Goal: Navigation & Orientation: Find specific page/section

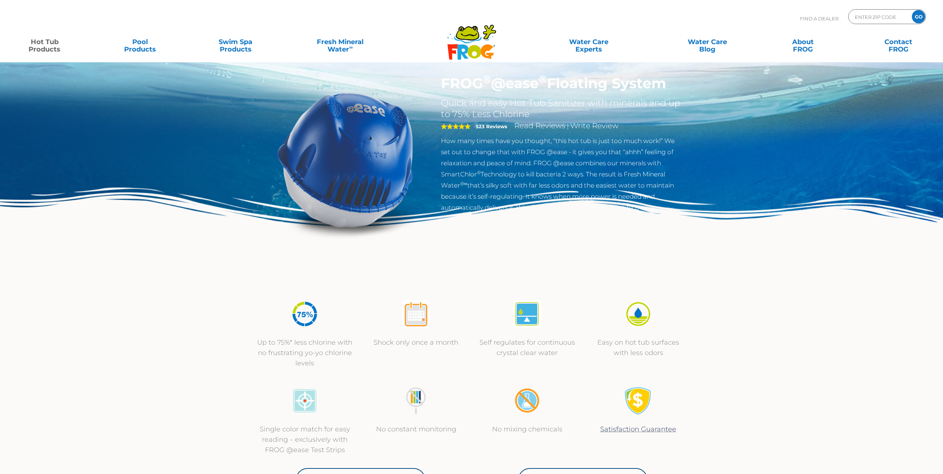
scroll to position [70, 0]
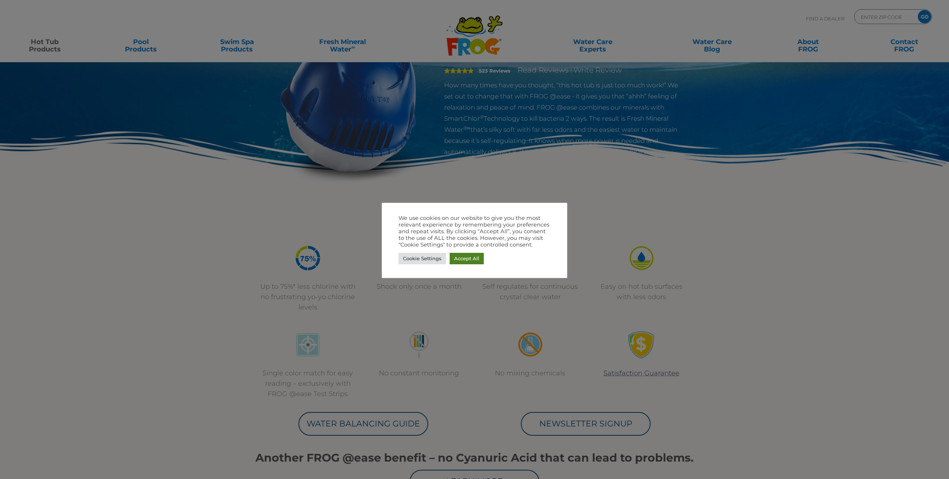
click at [471, 256] on link "Accept All" at bounding box center [466, 258] width 34 height 11
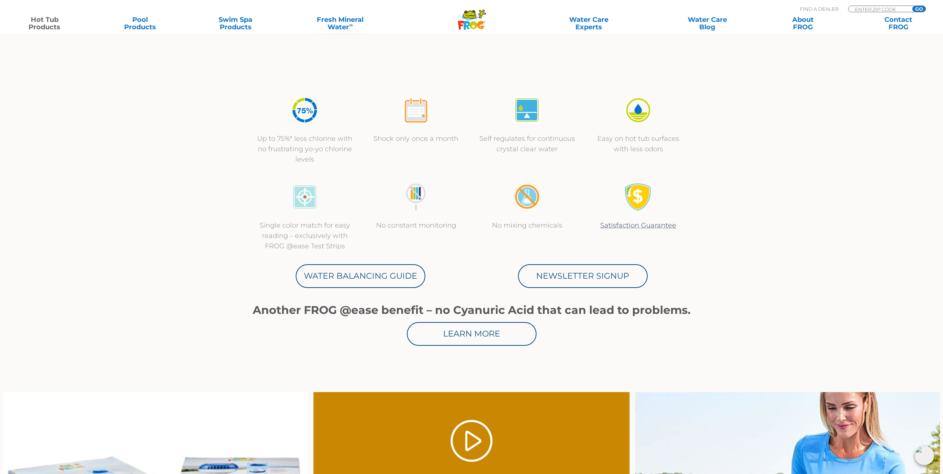
scroll to position [0, 0]
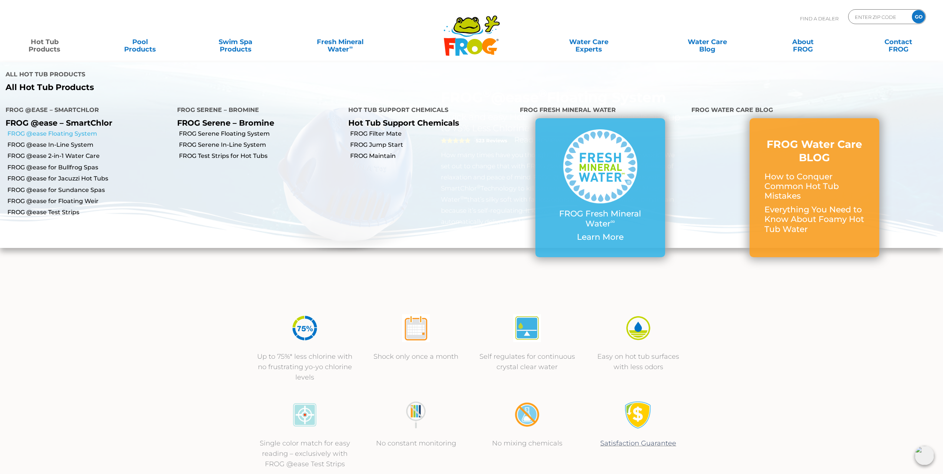
click at [50, 135] on link "FROG @ease Floating System" at bounding box center [89, 134] width 164 height 8
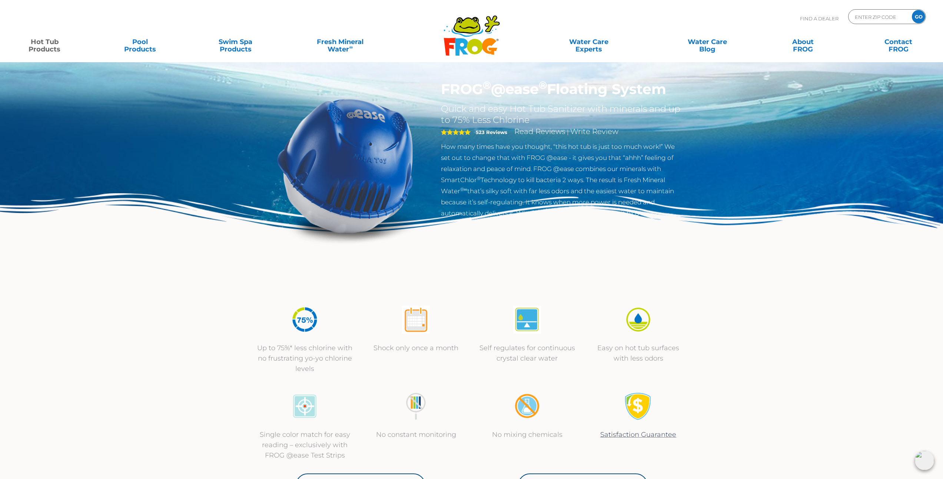
scroll to position [9, 0]
click at [896, 13] on input "Zip Code Form" at bounding box center [879, 16] width 50 height 11
type input "98843"
click at [912, 10] on input "GO" at bounding box center [918, 16] width 13 height 13
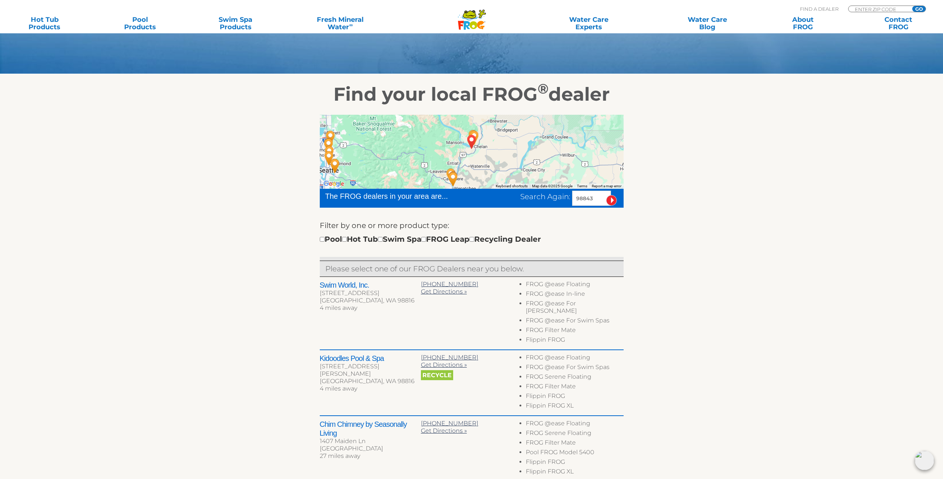
scroll to position [87, 0]
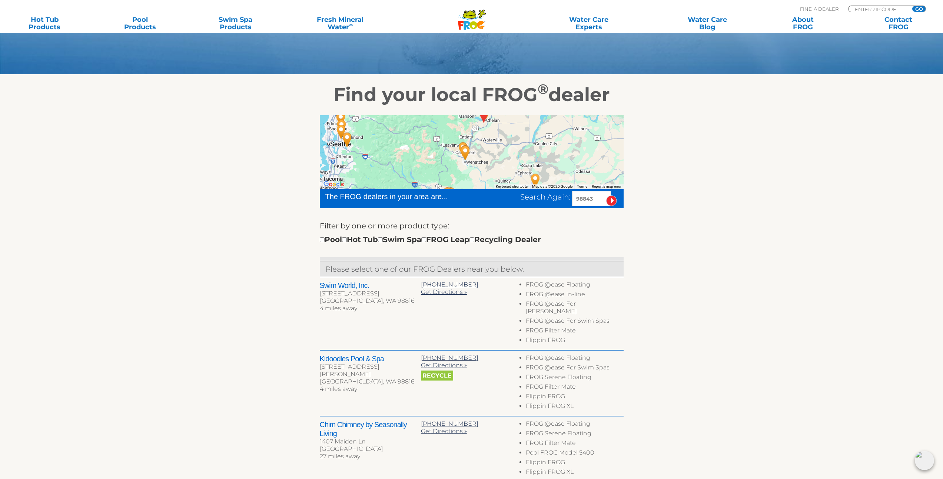
drag, startPoint x: 468, startPoint y: 176, endPoint x: 481, endPoint y: 150, distance: 29.3
click at [481, 150] on div at bounding box center [472, 152] width 304 height 74
click at [581, 198] on input "98843" at bounding box center [591, 198] width 39 height 15
paste input "01"
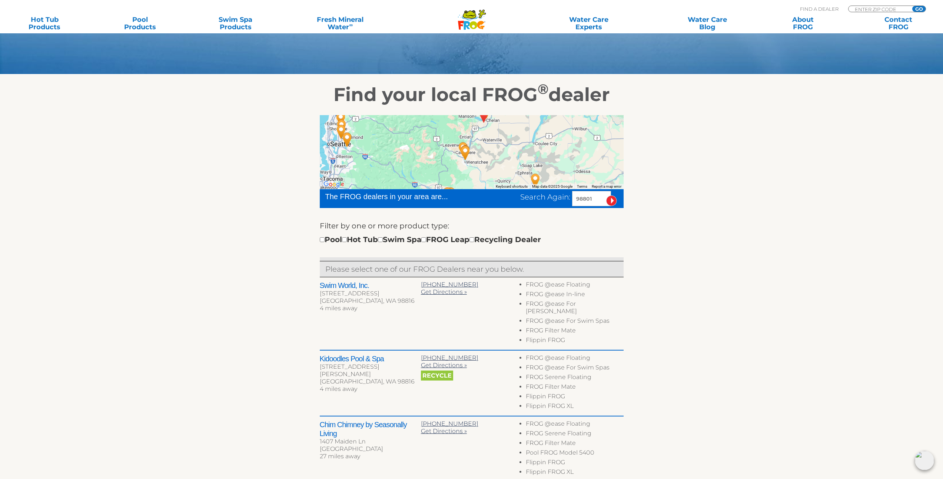
type input "98801"
click at [606, 196] on input "image" at bounding box center [611, 201] width 11 height 11
click at [612, 201] on input "image" at bounding box center [611, 201] width 11 height 11
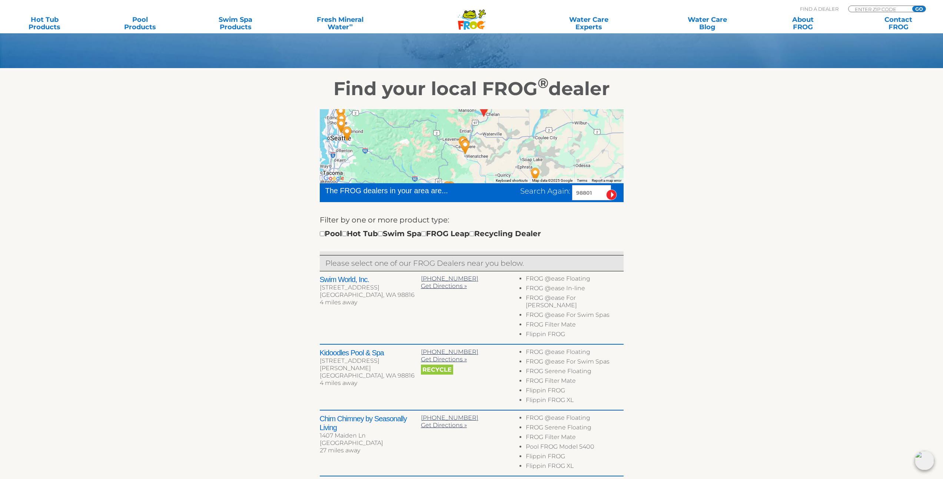
scroll to position [97, 0]
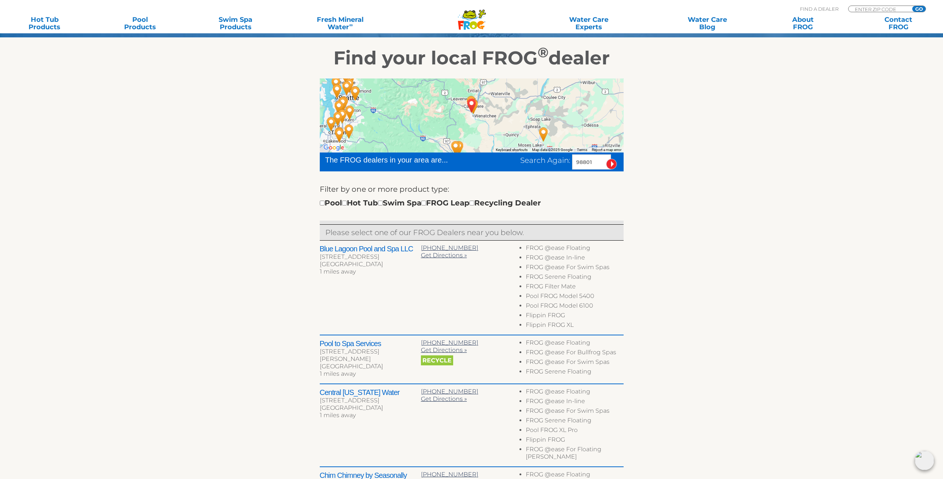
scroll to position [131, 0]
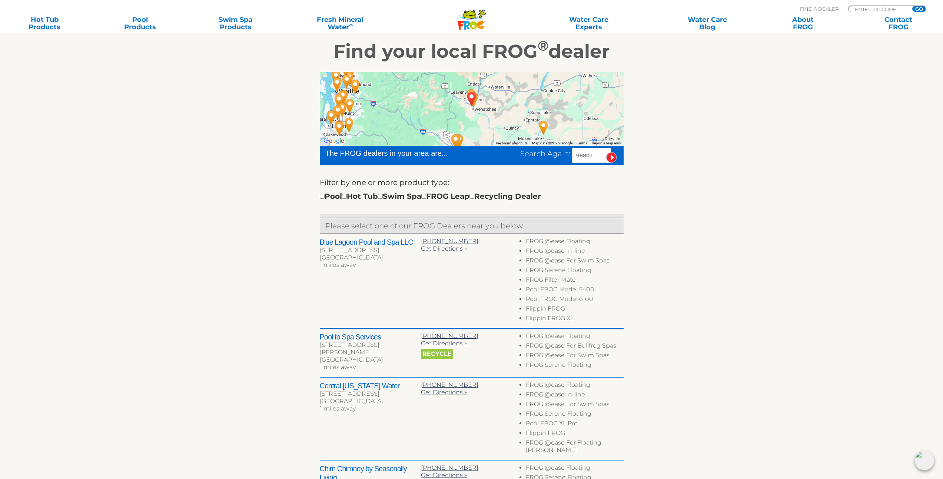
click at [466, 120] on div at bounding box center [472, 109] width 304 height 74
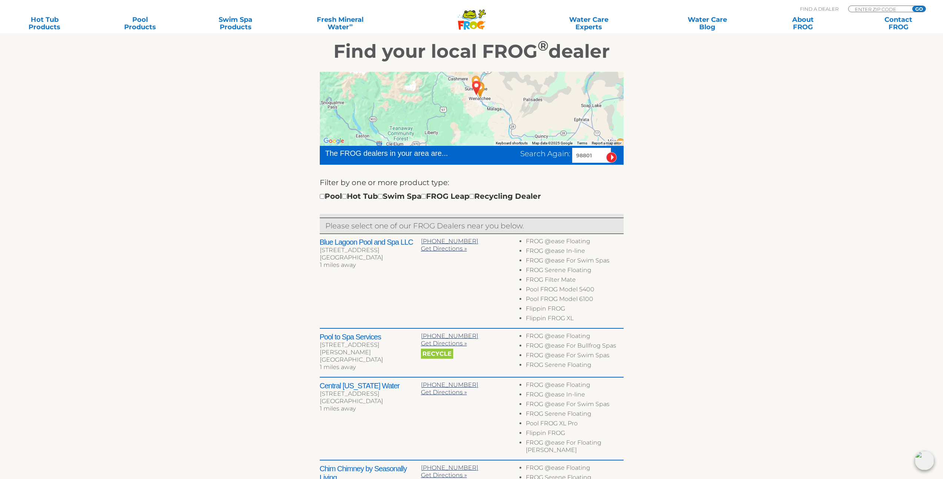
click at [464, 100] on div at bounding box center [472, 109] width 304 height 74
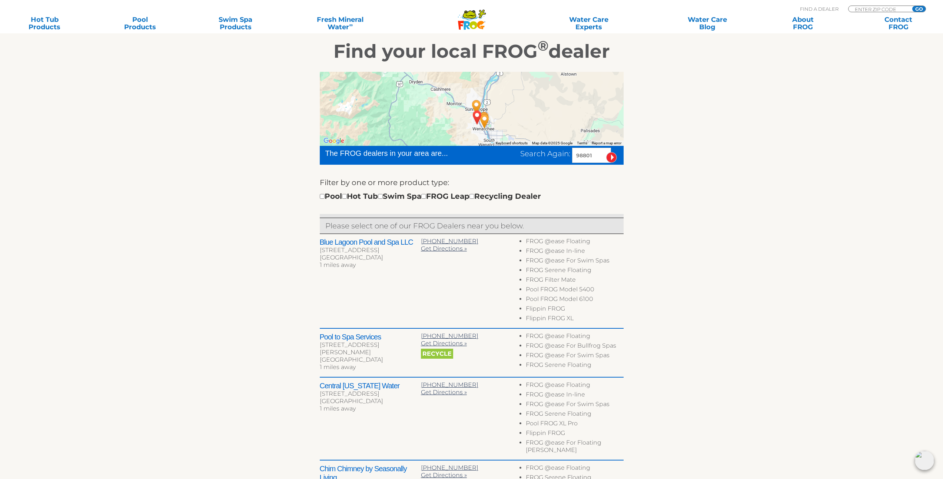
drag, startPoint x: 468, startPoint y: 95, endPoint x: 458, endPoint y: 124, distance: 31.2
click at [458, 124] on div at bounding box center [472, 109] width 304 height 74
click at [459, 117] on div at bounding box center [472, 109] width 304 height 74
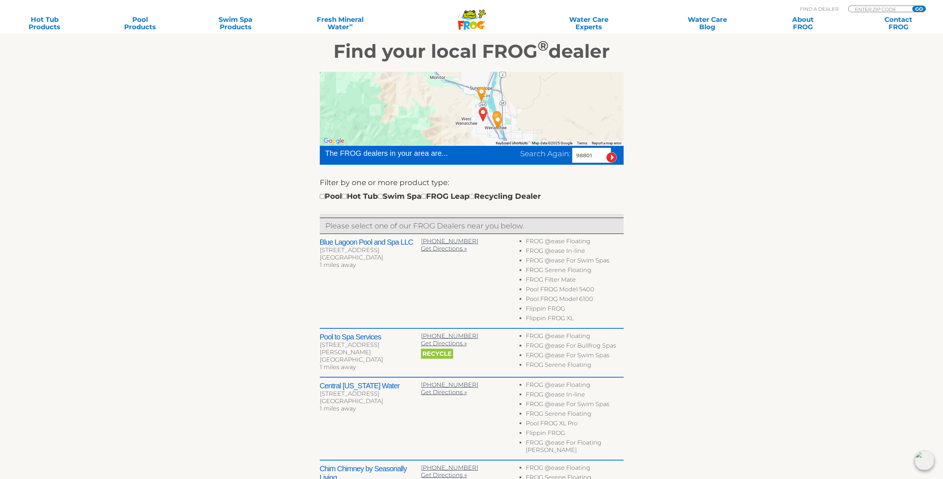
drag, startPoint x: 468, startPoint y: 130, endPoint x: 453, endPoint y: 123, distance: 17.1
click at [453, 123] on div at bounding box center [472, 109] width 304 height 74
click at [501, 97] on div at bounding box center [472, 109] width 304 height 74
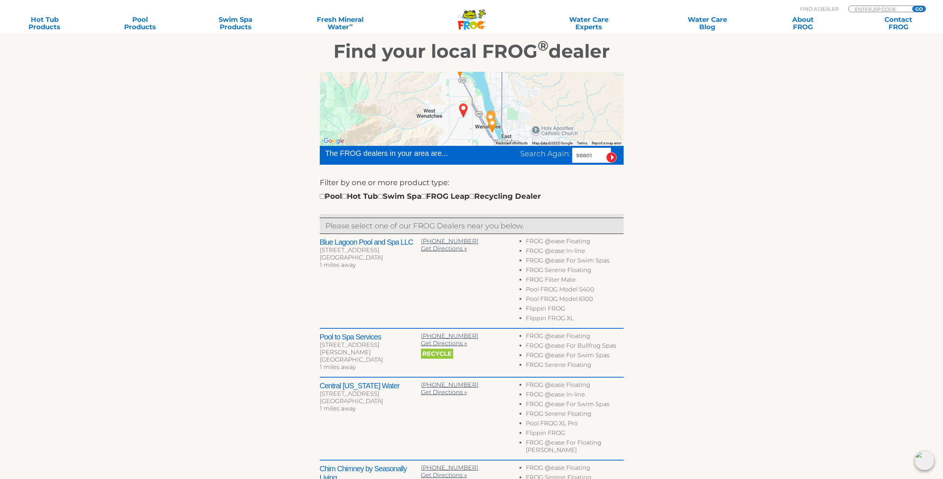
drag, startPoint x: 484, startPoint y: 109, endPoint x: 478, endPoint y: 95, distance: 15.2
click at [484, 86] on div at bounding box center [472, 109] width 304 height 74
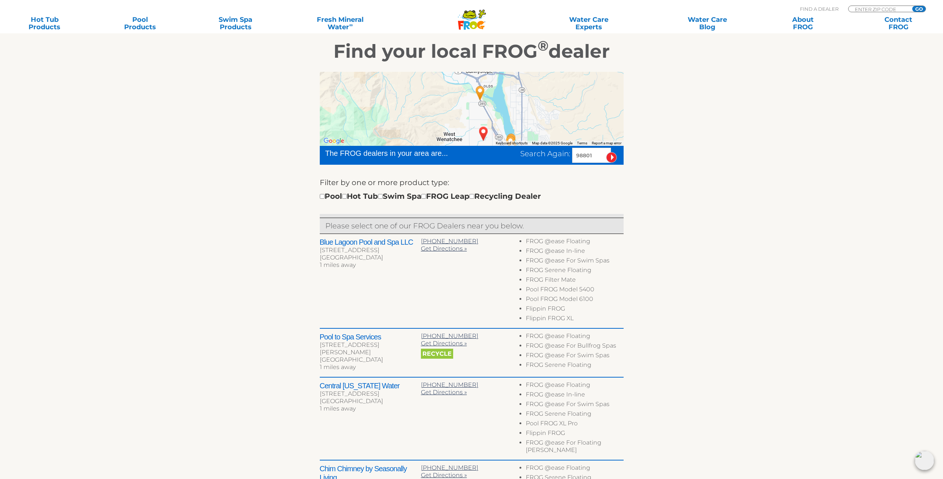
drag, startPoint x: 478, startPoint y: 94, endPoint x: 499, endPoint y: 118, distance: 31.8
click at [500, 119] on div at bounding box center [472, 109] width 304 height 74
click at [492, 97] on div at bounding box center [472, 109] width 304 height 74
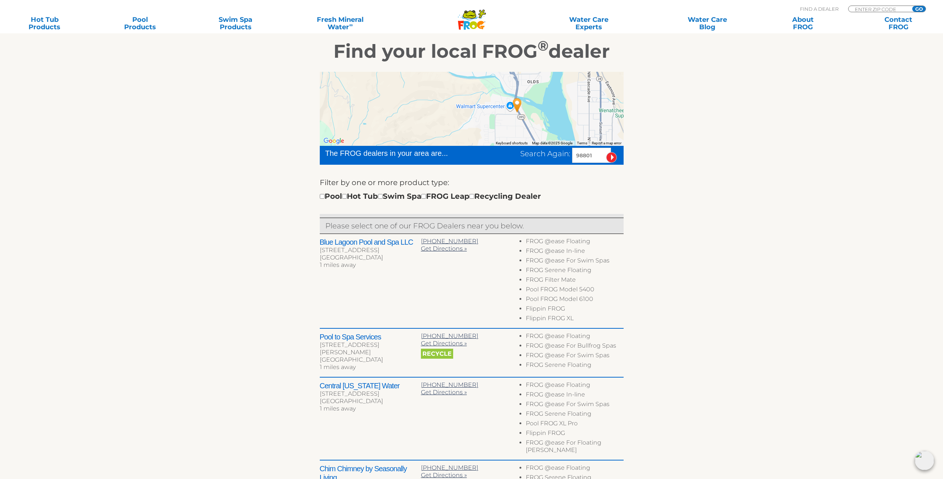
drag, startPoint x: 525, startPoint y: 112, endPoint x: 541, endPoint y: 114, distance: 16.0
click at [541, 114] on div at bounding box center [472, 109] width 304 height 74
click at [732, 100] on section "Find your local FROG ® dealer ← Move left → Move right ↑ Move up ↓ Move down + …" at bounding box center [471, 328] width 943 height 594
click at [579, 153] on input "98801" at bounding box center [591, 155] width 39 height 15
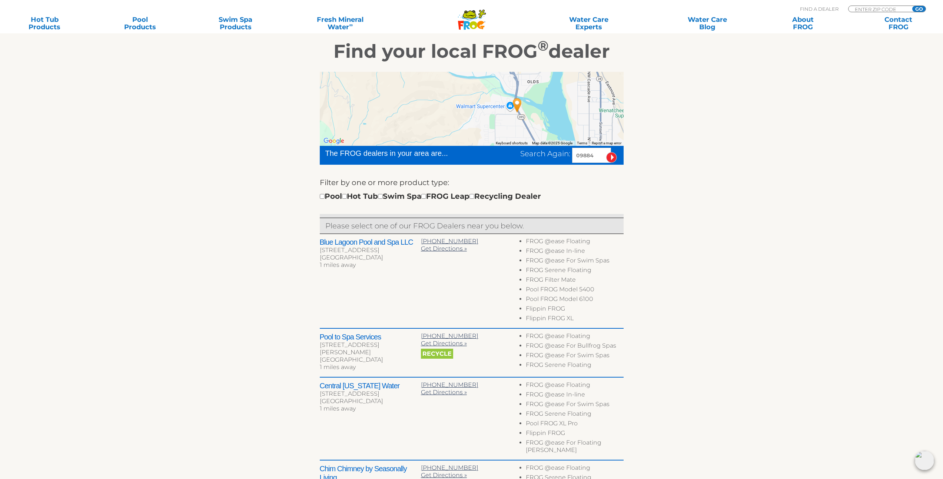
click at [606, 152] on input "image" at bounding box center [611, 157] width 11 height 11
drag, startPoint x: 589, startPoint y: 155, endPoint x: 541, endPoint y: 151, distance: 47.9
click at [541, 151] on div "Search Again: 09884" at bounding box center [571, 155] width 103 height 15
type input "98842"
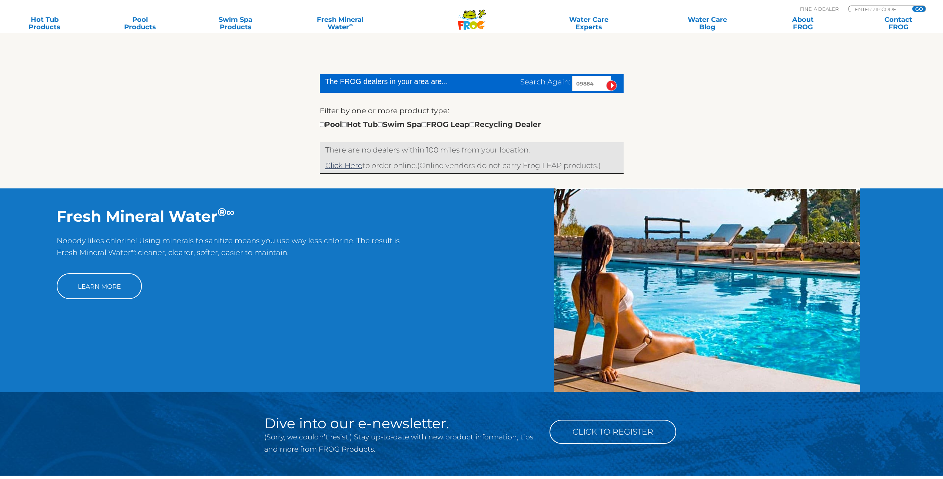
click at [591, 85] on input "09884" at bounding box center [591, 83] width 39 height 15
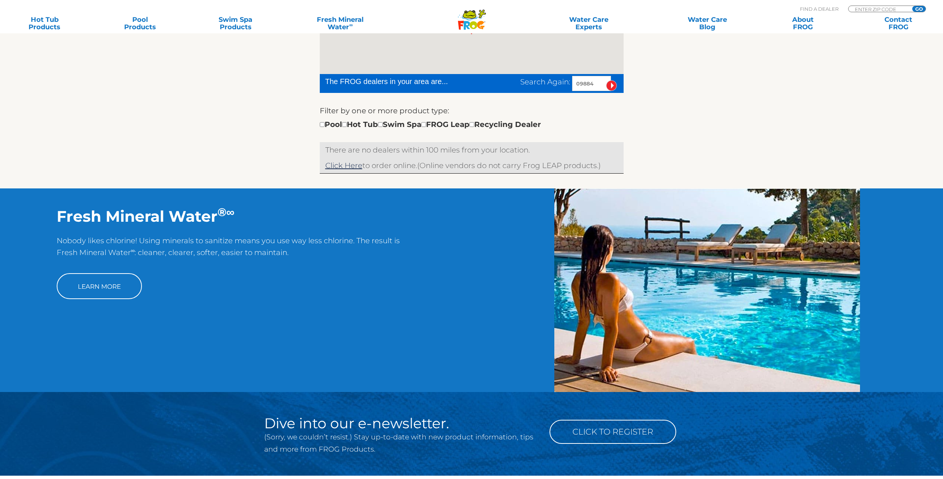
click at [591, 85] on input "09884" at bounding box center [591, 83] width 39 height 15
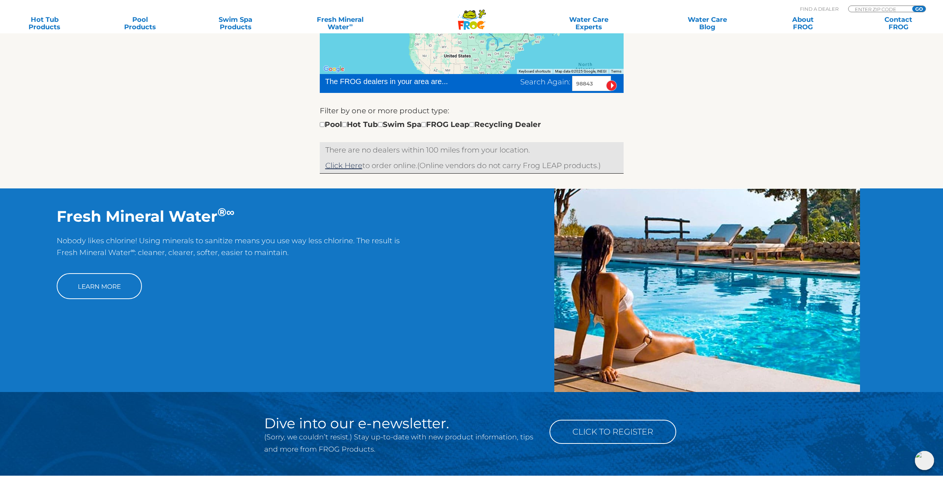
type input "98843"
click at [608, 84] on input "image" at bounding box center [611, 85] width 11 height 11
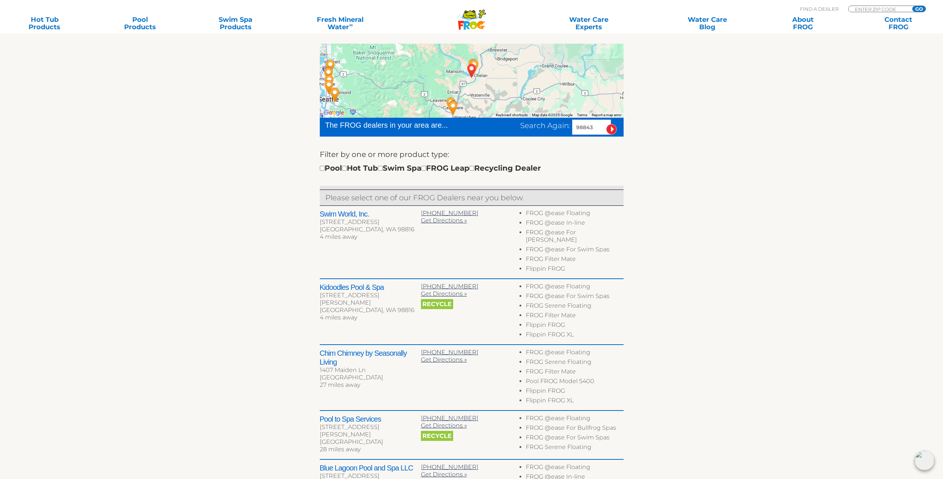
scroll to position [151, 0]
